Goal: Check status: Check status

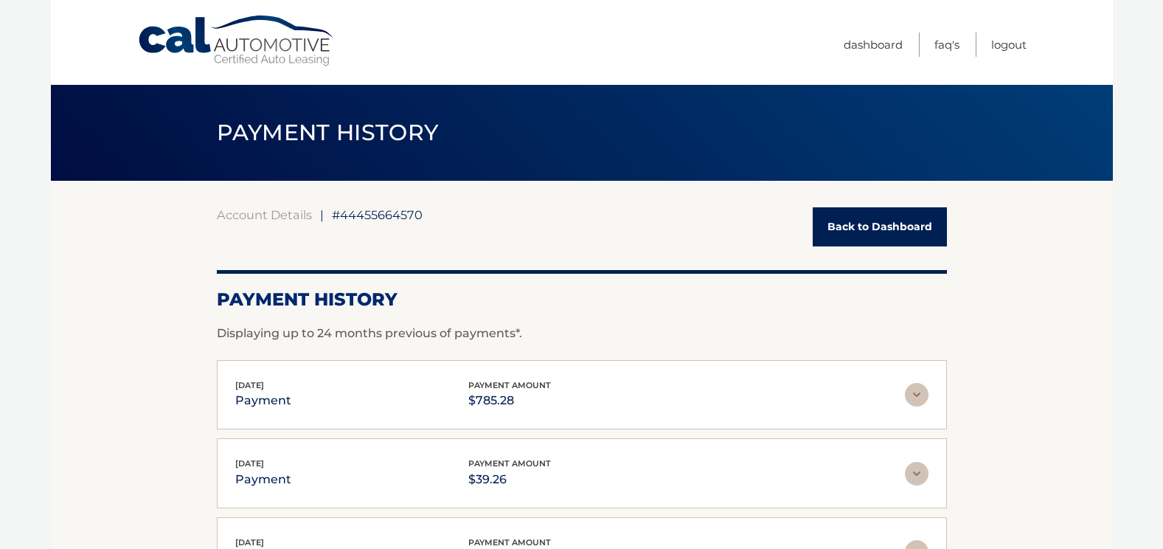
click at [874, 223] on link "Back to Dashboard" at bounding box center [880, 226] width 134 height 39
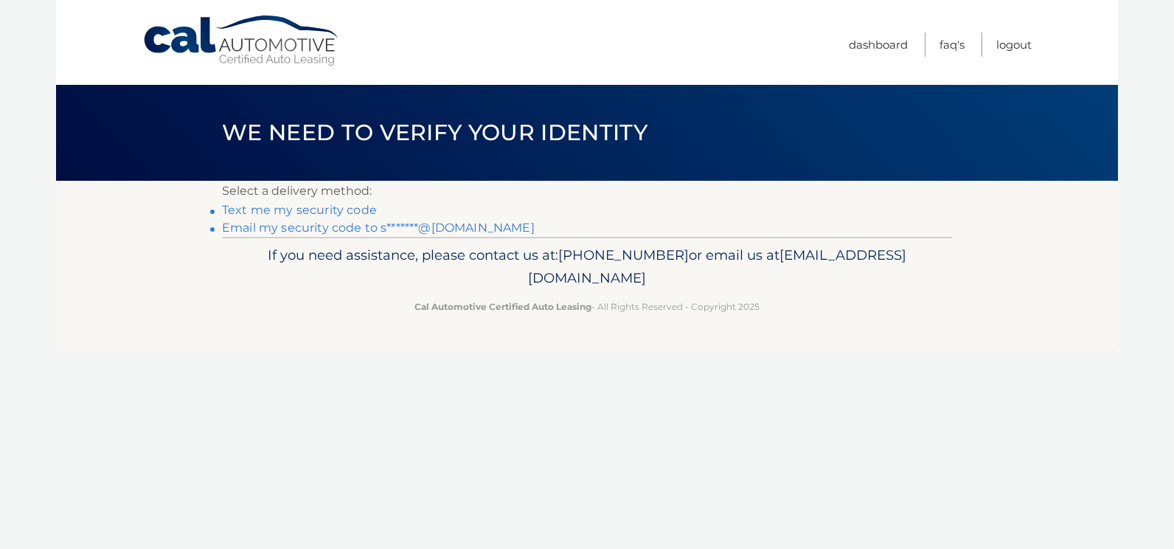
click at [276, 228] on link "Email my security code to s*******@[DOMAIN_NAME]" at bounding box center [378, 228] width 313 height 14
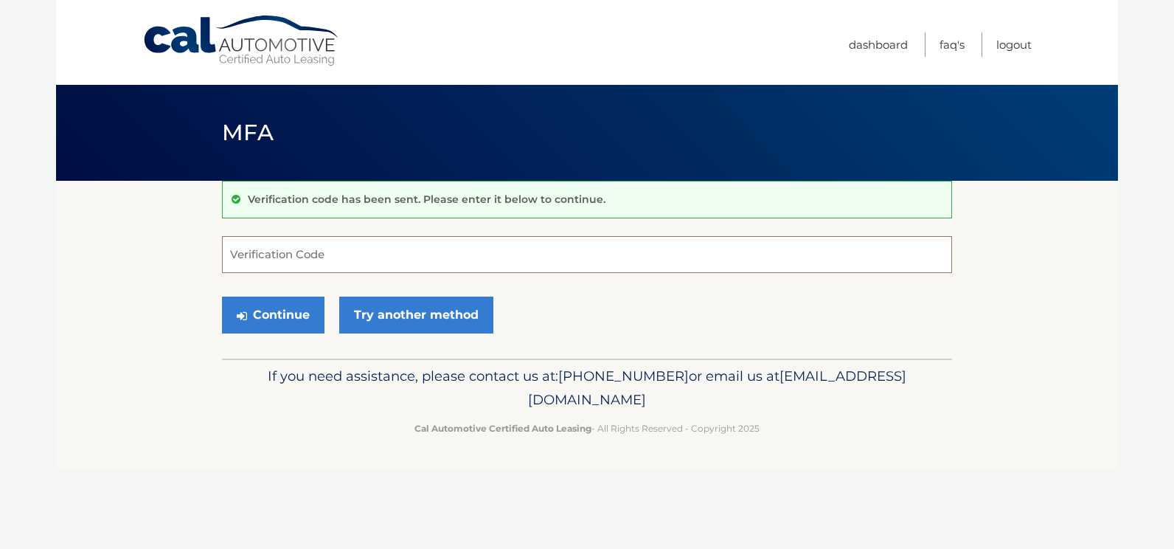
click at [232, 254] on input "Verification Code" at bounding box center [587, 254] width 730 height 37
type input "901907"
click at [265, 316] on button "Continue" at bounding box center [273, 314] width 103 height 37
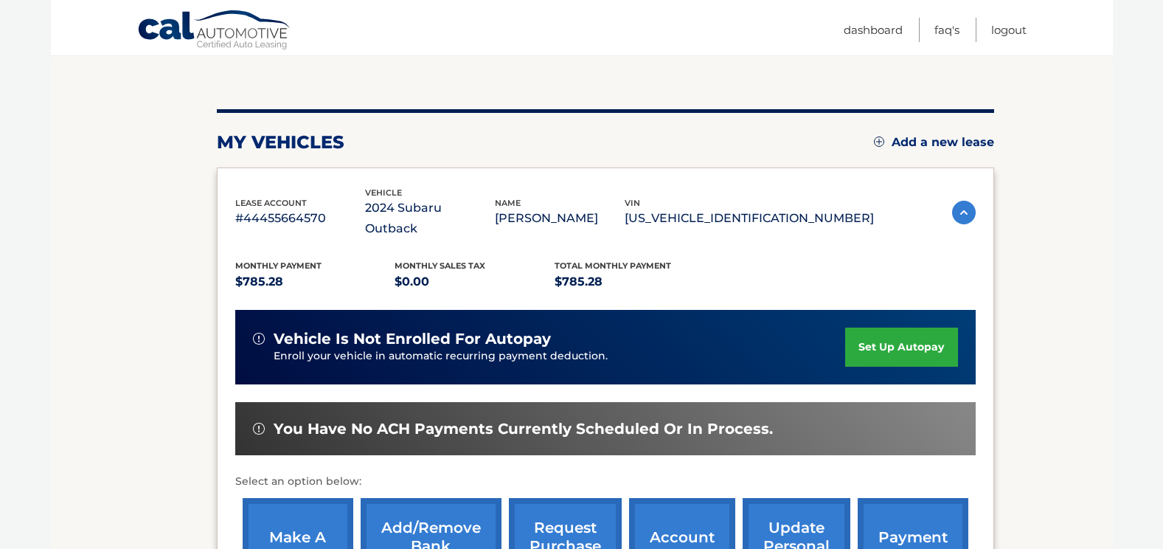
scroll to position [256, 0]
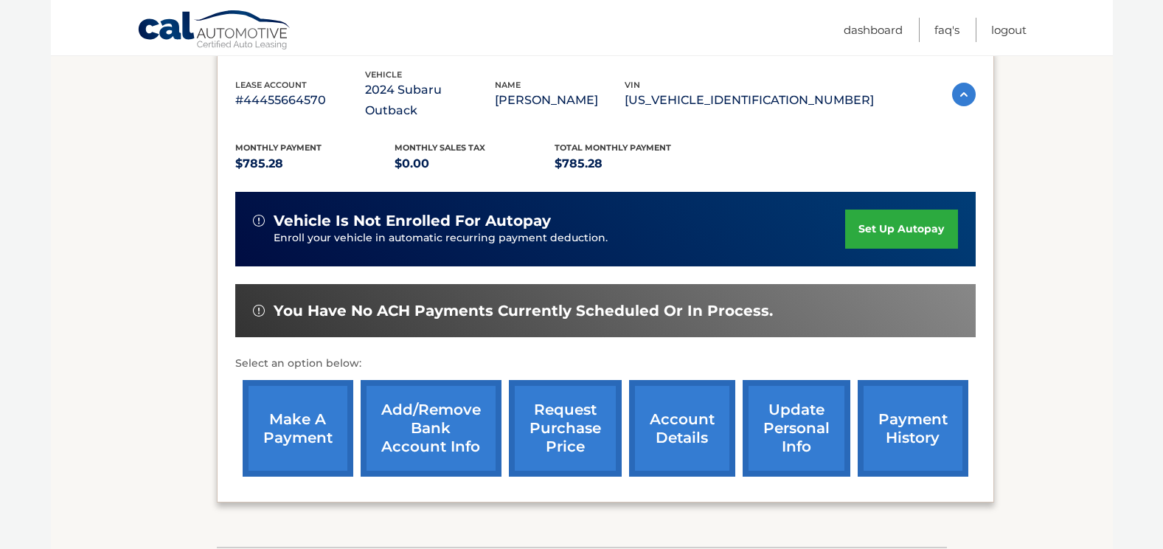
click at [905, 402] on link "payment history" at bounding box center [913, 428] width 111 height 97
